Goal: Task Accomplishment & Management: Complete application form

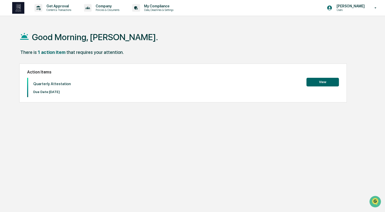
click at [321, 79] on button "View" at bounding box center [323, 82] width 32 height 9
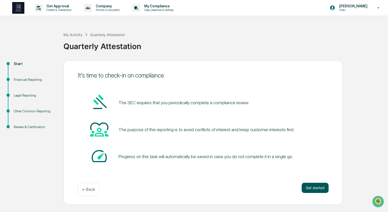
click at [310, 186] on button "Get started" at bounding box center [314, 187] width 27 height 10
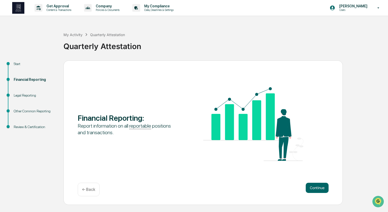
click at [310, 186] on button "Continue" at bounding box center [317, 187] width 23 height 10
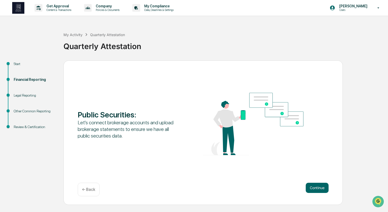
click at [310, 186] on button "Continue" at bounding box center [317, 187] width 23 height 10
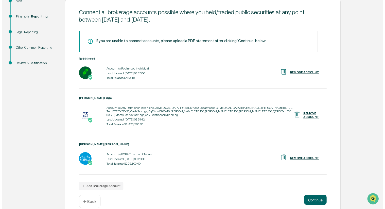
scroll to position [68, 0]
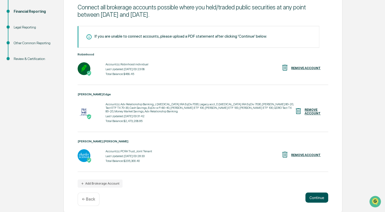
click at [313, 194] on button "Continue" at bounding box center [317, 197] width 23 height 10
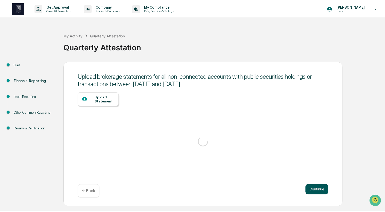
scroll to position [0, 0]
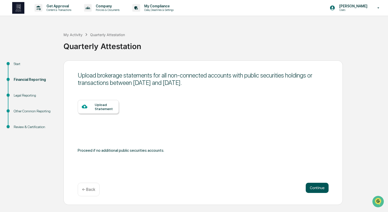
click at [314, 187] on button "Continue" at bounding box center [317, 187] width 23 height 10
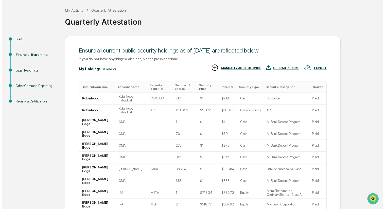
scroll to position [43, 0]
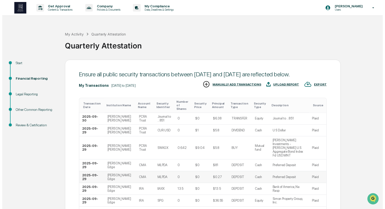
scroll to position [78, 0]
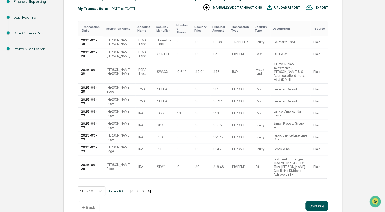
click at [316, 200] on button "Continue" at bounding box center [317, 205] width 23 height 10
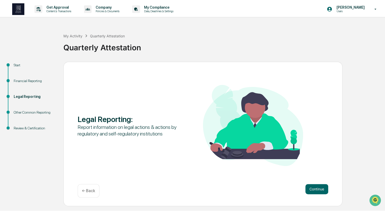
scroll to position [0, 0]
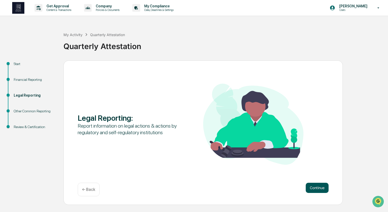
click at [317, 190] on button "Continue" at bounding box center [317, 187] width 23 height 10
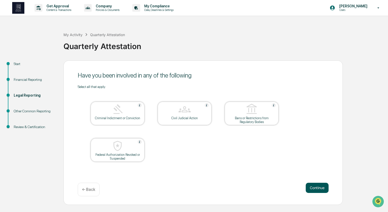
click at [312, 185] on button "Continue" at bounding box center [317, 187] width 23 height 10
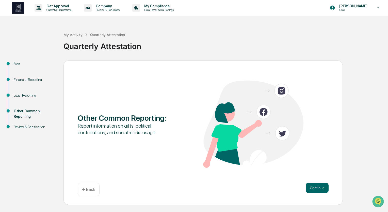
click at [312, 185] on button "Continue" at bounding box center [317, 187] width 23 height 10
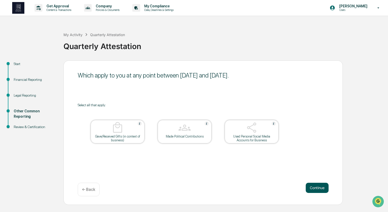
click at [316, 188] on button "Continue" at bounding box center [317, 187] width 23 height 10
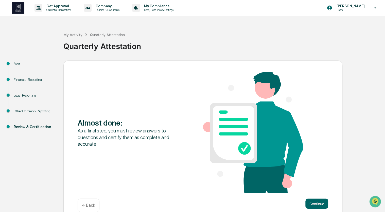
click at [316, 188] on div "Almost done : As a final step, you must review answers to questions and certify…" at bounding box center [203, 133] width 251 height 122
click at [315, 201] on button "Continue" at bounding box center [317, 203] width 23 height 10
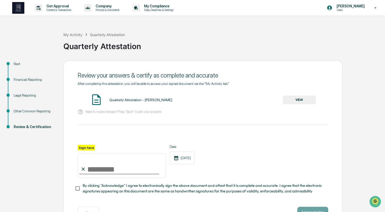
click at [95, 167] on input "Sign here" at bounding box center [122, 165] width 89 height 24
type input "**********"
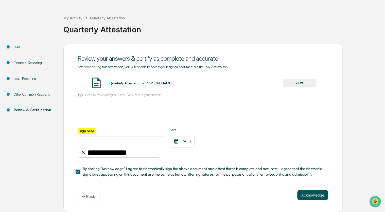
click at [307, 192] on button "Acknowledge" at bounding box center [312, 195] width 31 height 10
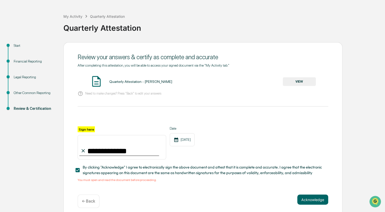
scroll to position [24, 0]
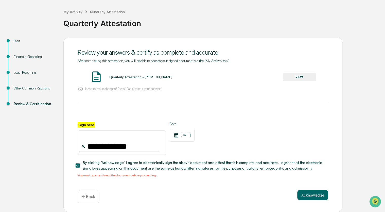
click at [300, 74] on button "VIEW" at bounding box center [299, 77] width 33 height 9
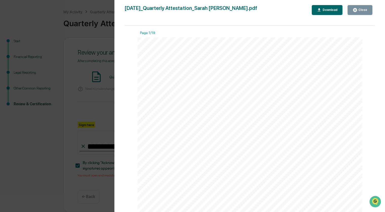
scroll to position [14, 0]
